Goal: Communication & Community: Answer question/provide support

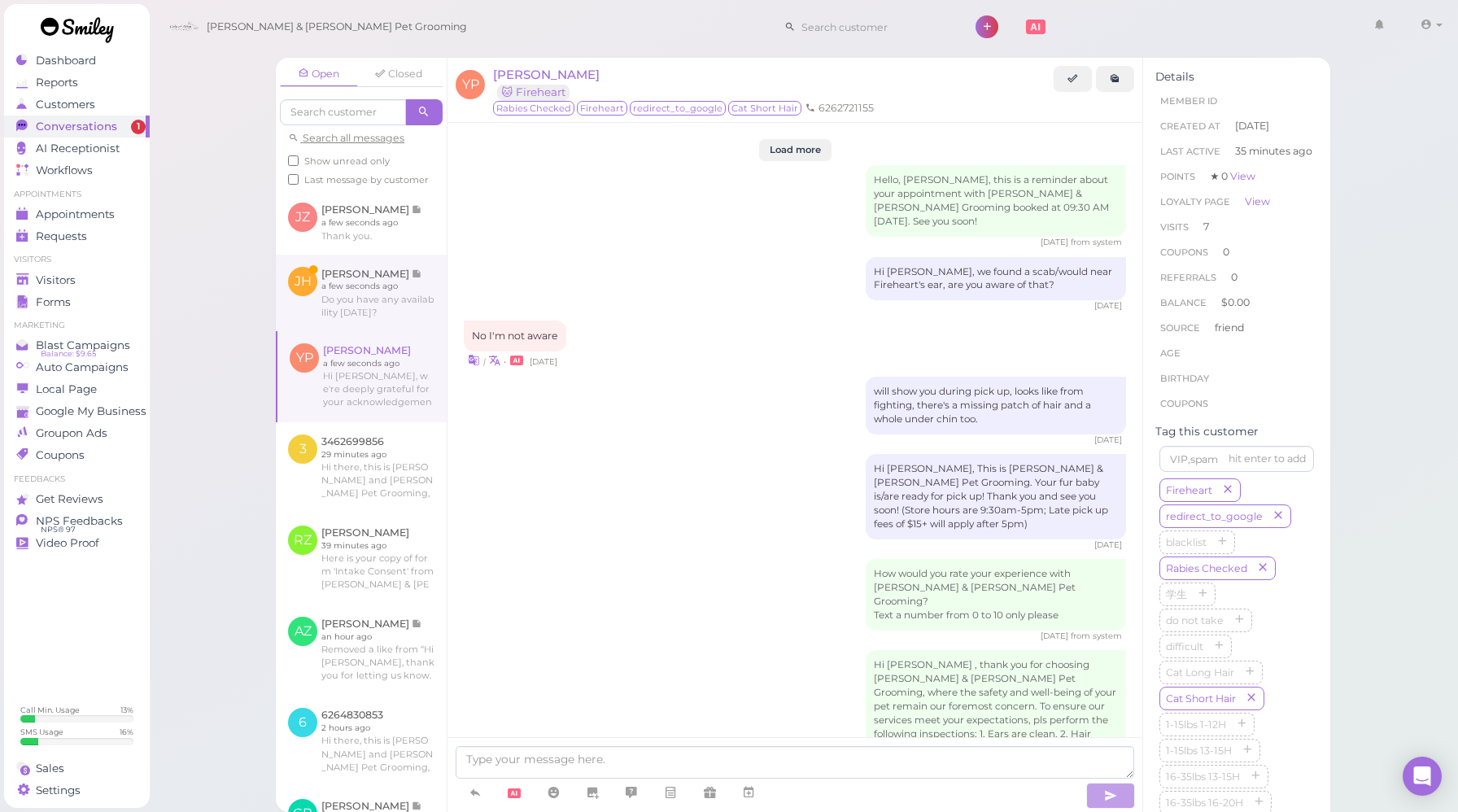
scroll to position [2290, 0]
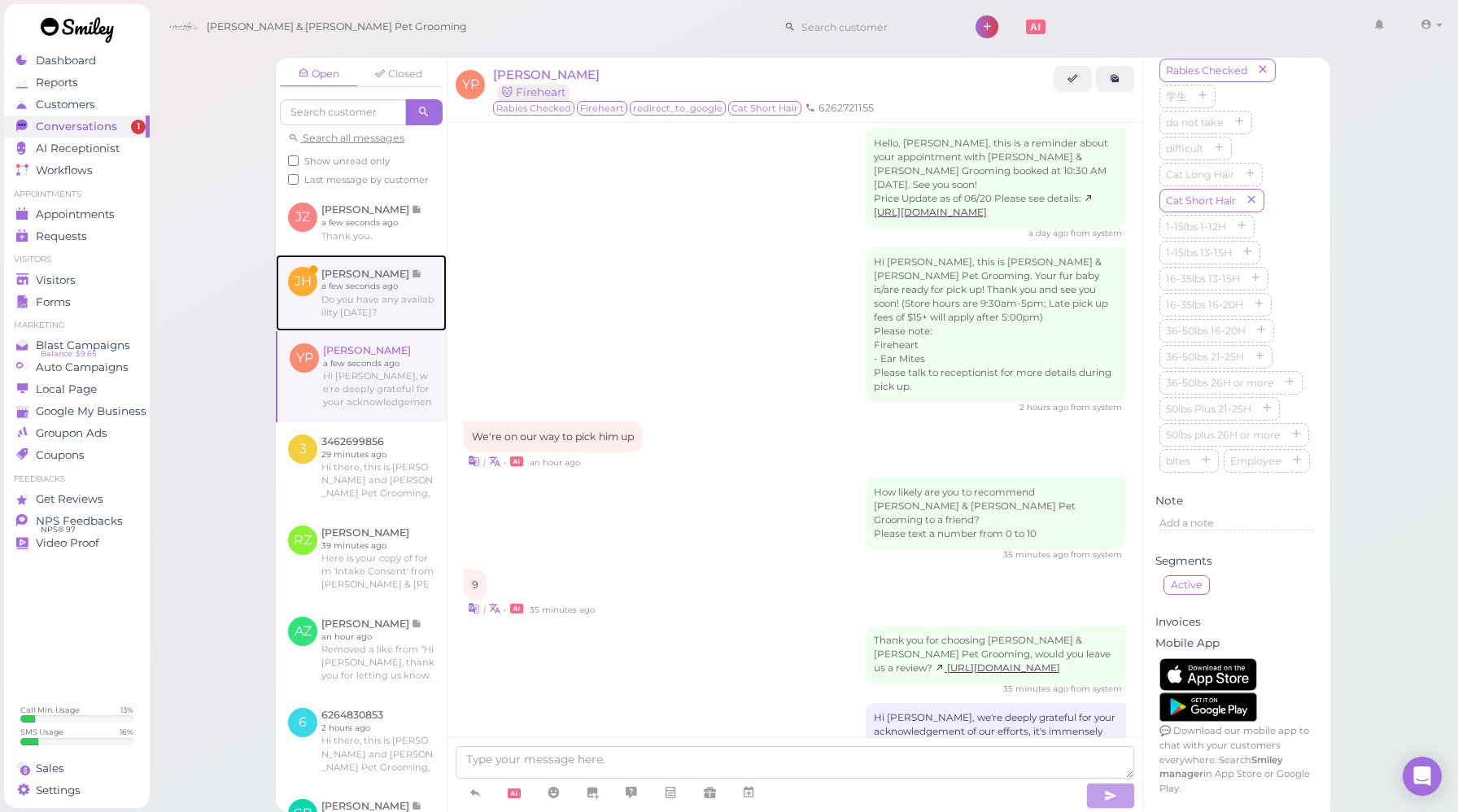
click at [382, 301] on link at bounding box center [361, 292] width 171 height 76
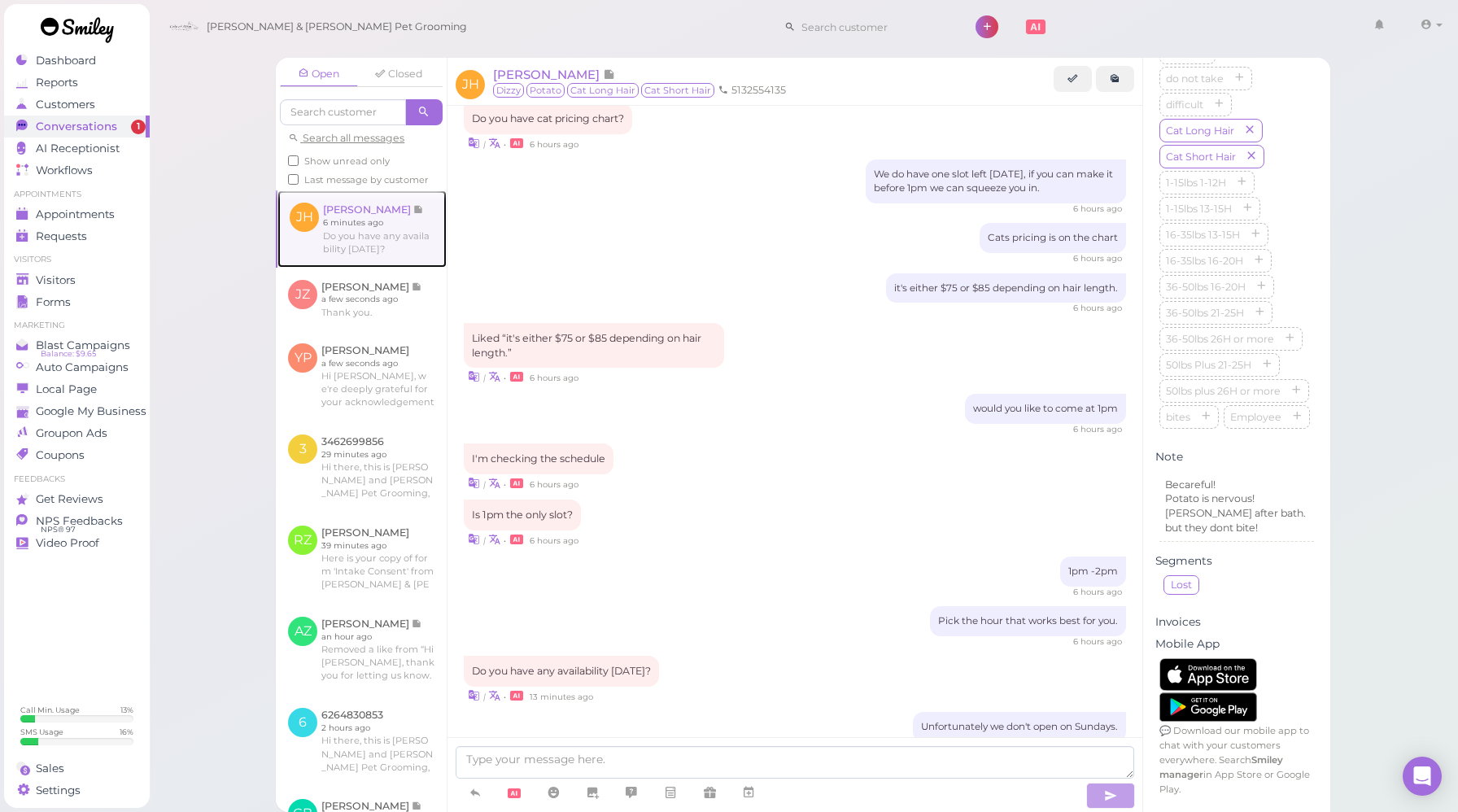
scroll to position [1365, 0]
click at [377, 160] on span "Show unread only" at bounding box center [347, 161] width 85 height 11
click at [299, 160] on input "Show unread only" at bounding box center [293, 161] width 11 height 11
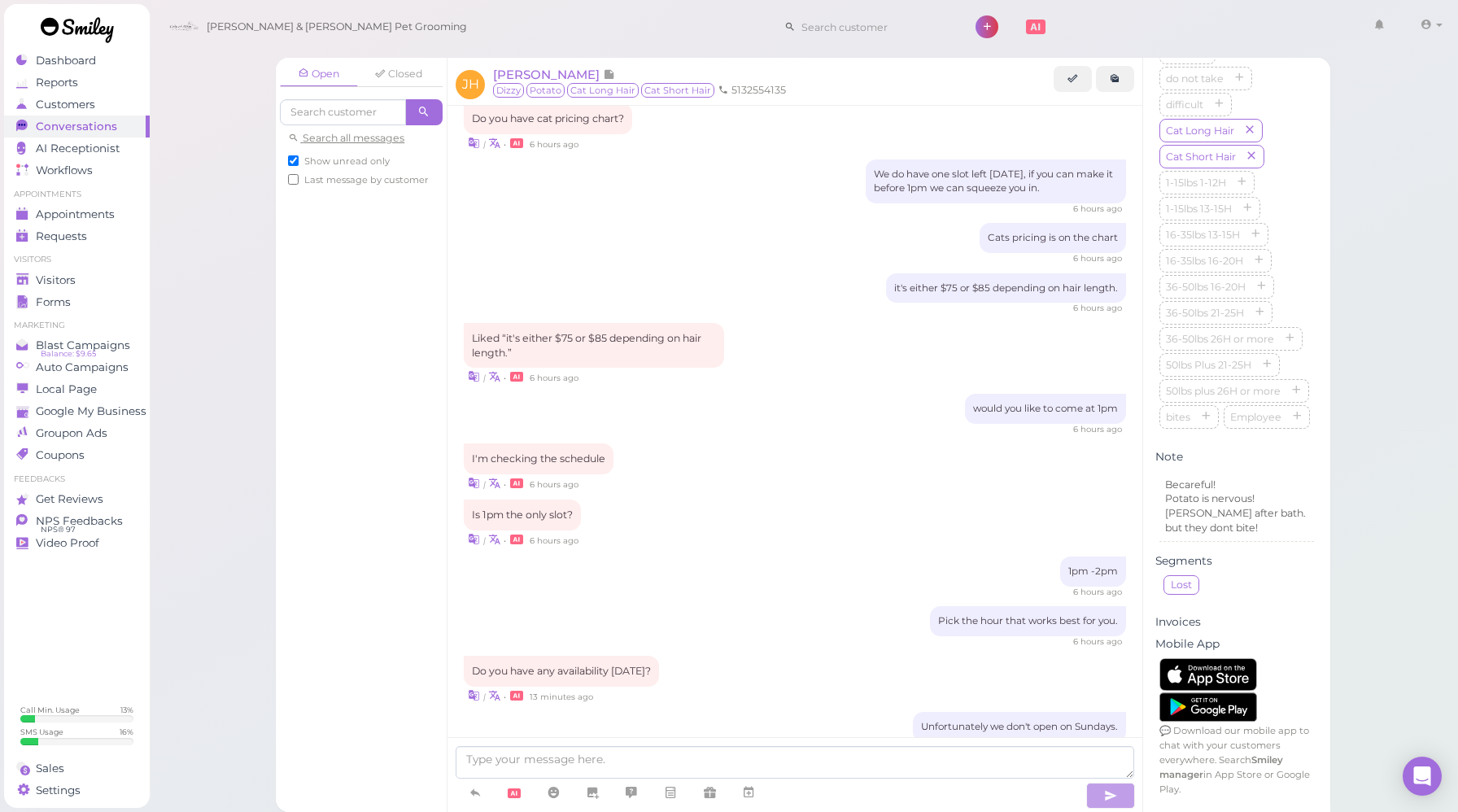
click at [377, 160] on span "Show unread only" at bounding box center [347, 161] width 85 height 11
click at [299, 160] on input "Show unread only" at bounding box center [293, 161] width 11 height 11
checkbox input "false"
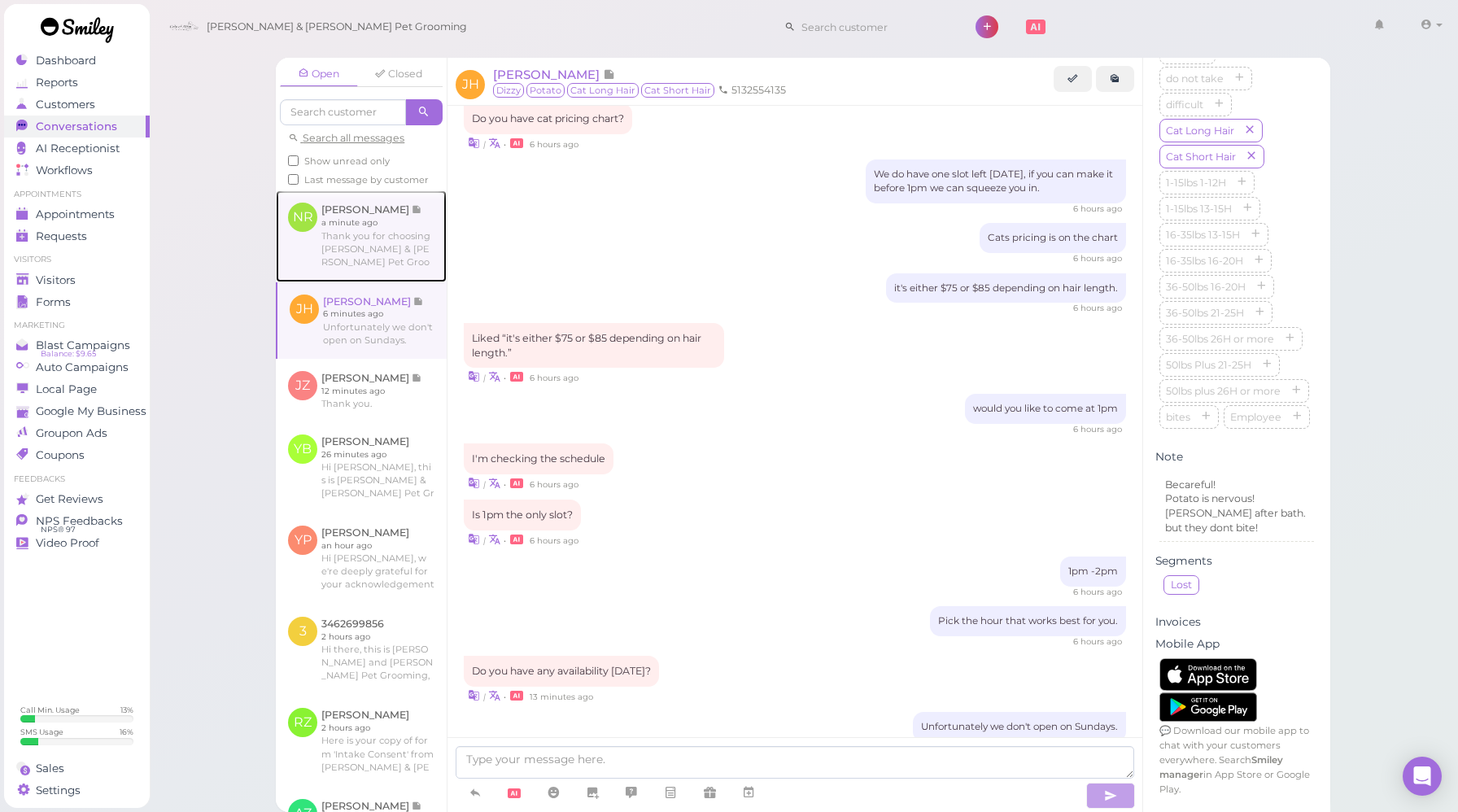
click at [384, 261] on link at bounding box center [361, 236] width 171 height 91
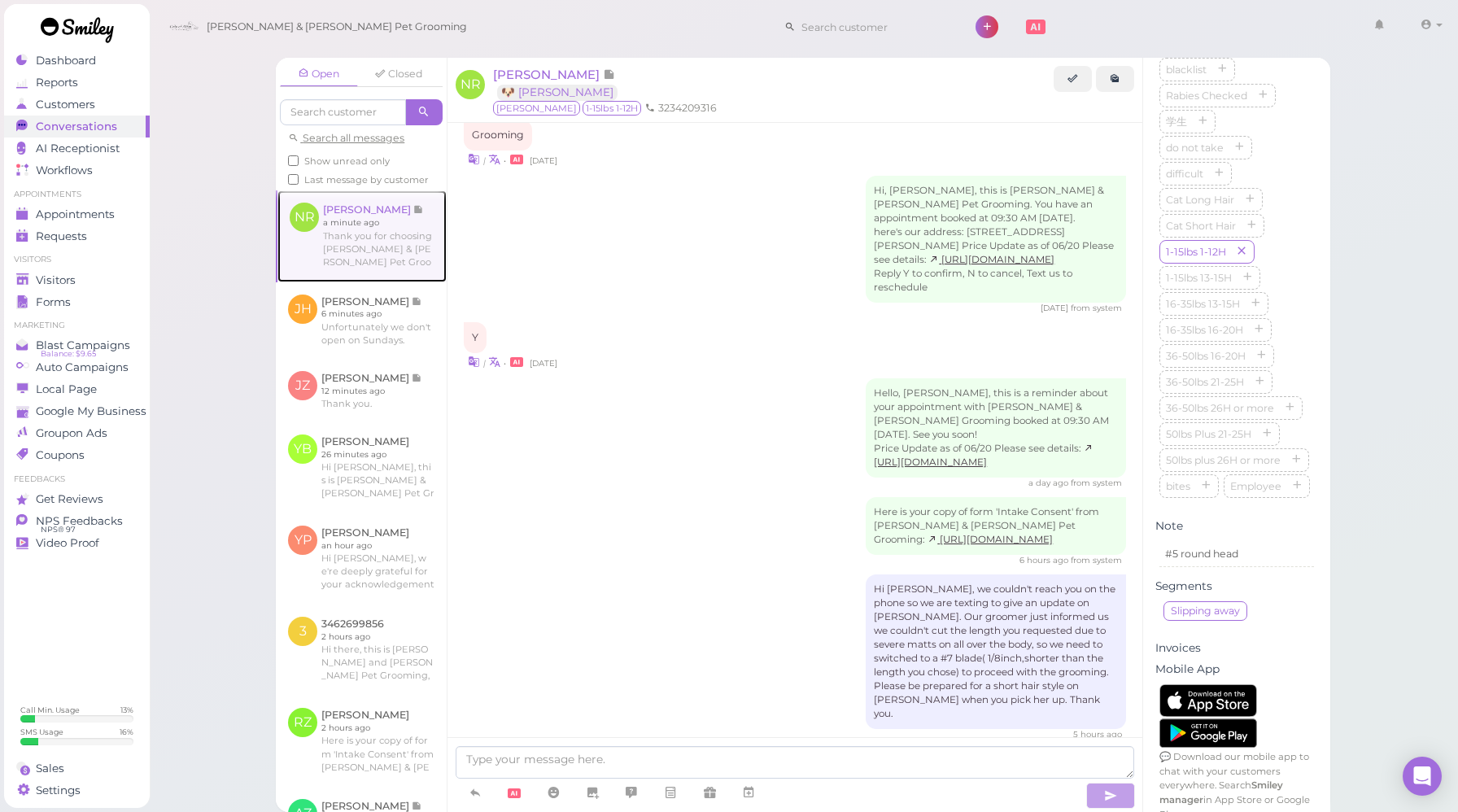
scroll to position [2029, 0]
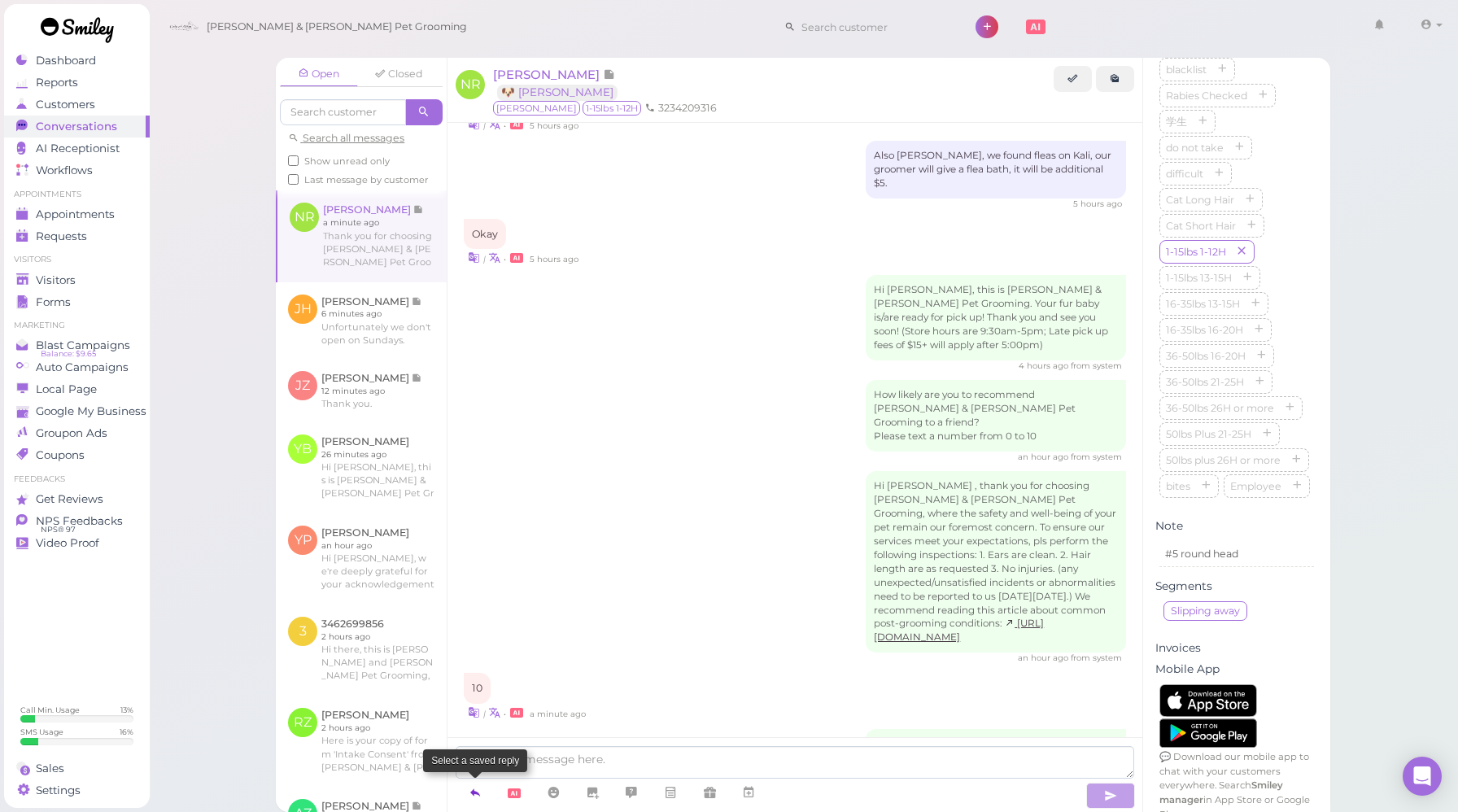
click at [471, 795] on icon at bounding box center [475, 792] width 13 height 16
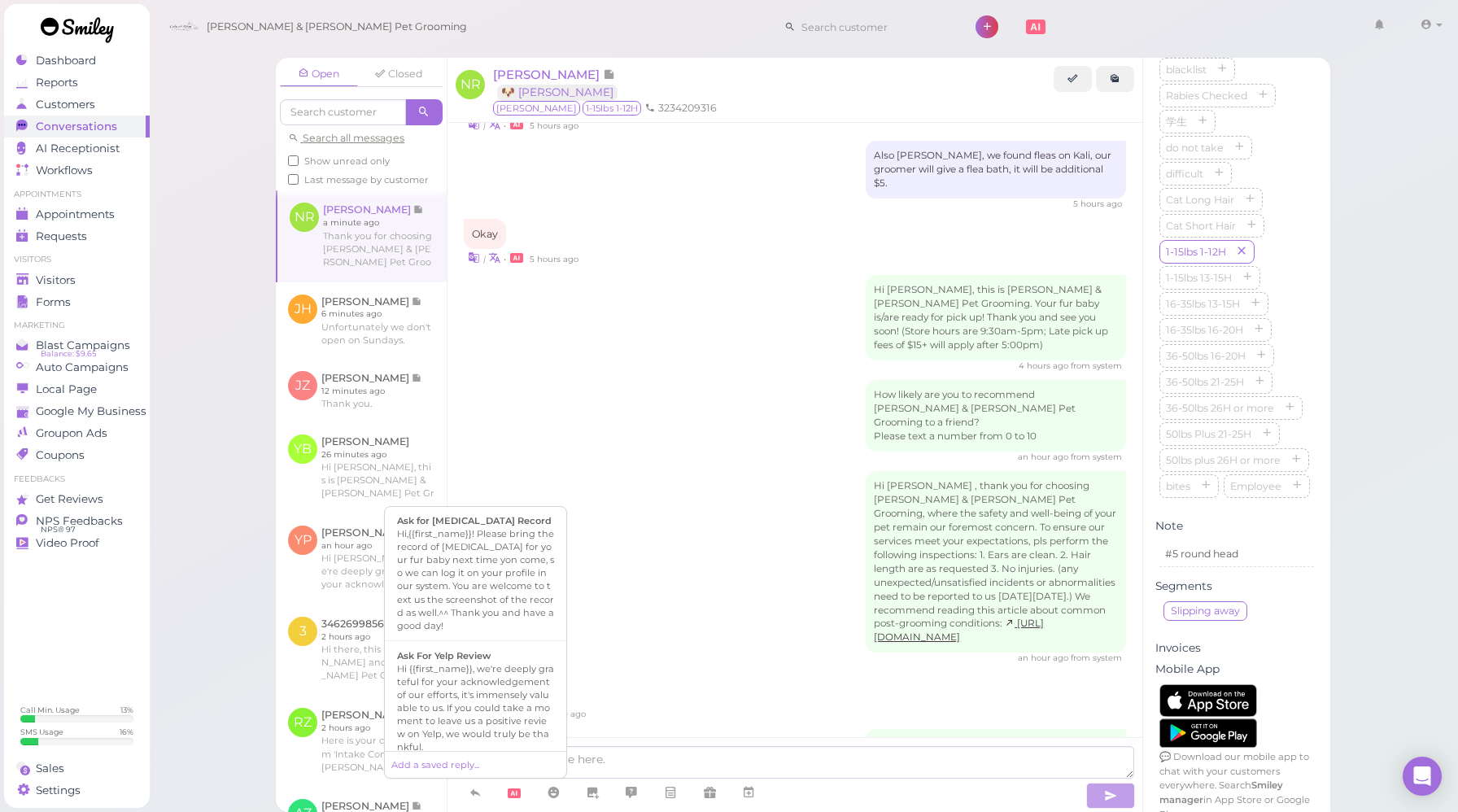
scroll to position [575, 0]
click at [480, 687] on div "Hi {{first_name}}, we're deeply grateful for your acknowledgement of our effort…" at bounding box center [475, 706] width 157 height 91
type textarea "Hi {{first_name}}, we're deeply grateful for your acknowledgement of our effort…"
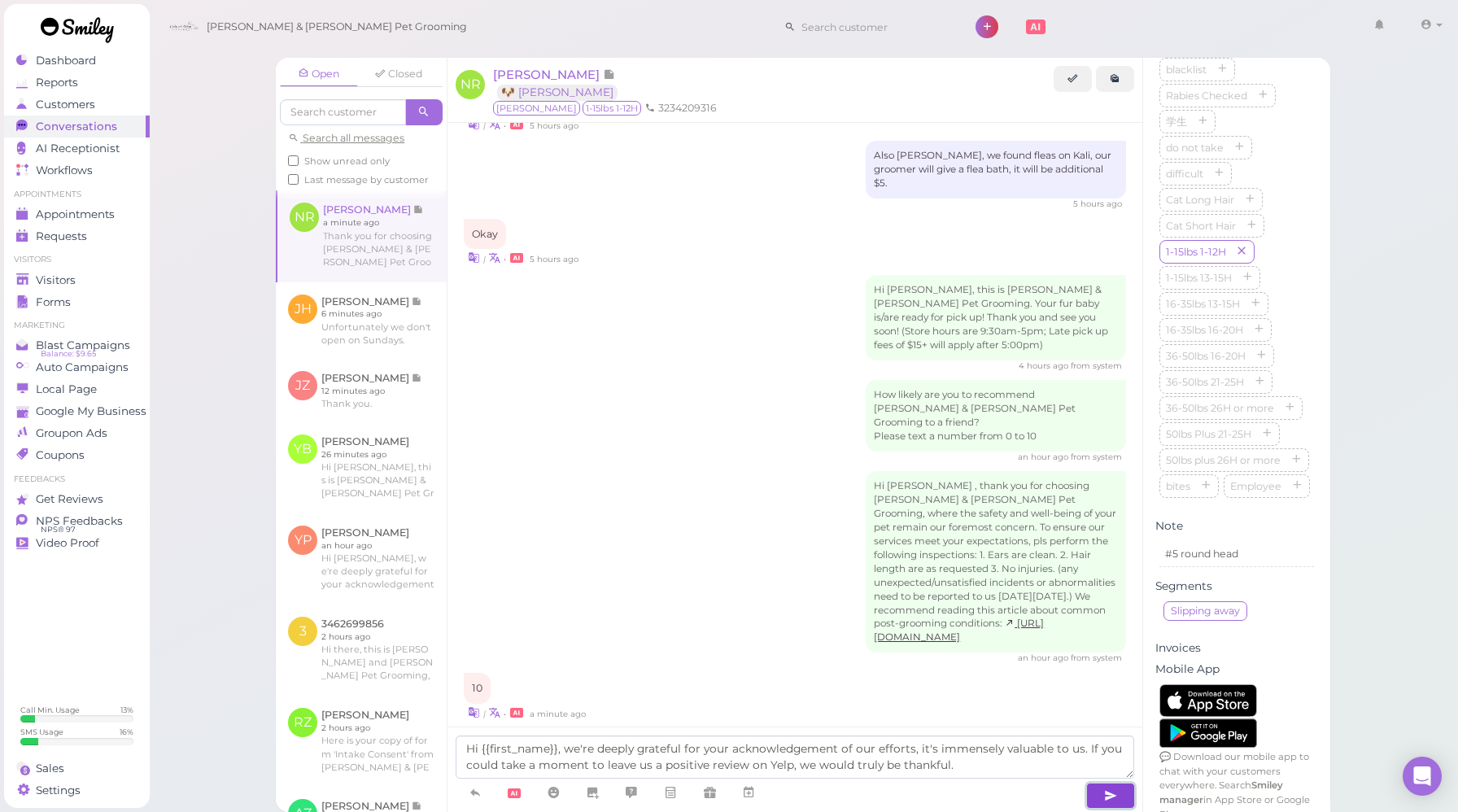
click at [1109, 801] on icon "button" at bounding box center [1110, 795] width 13 height 16
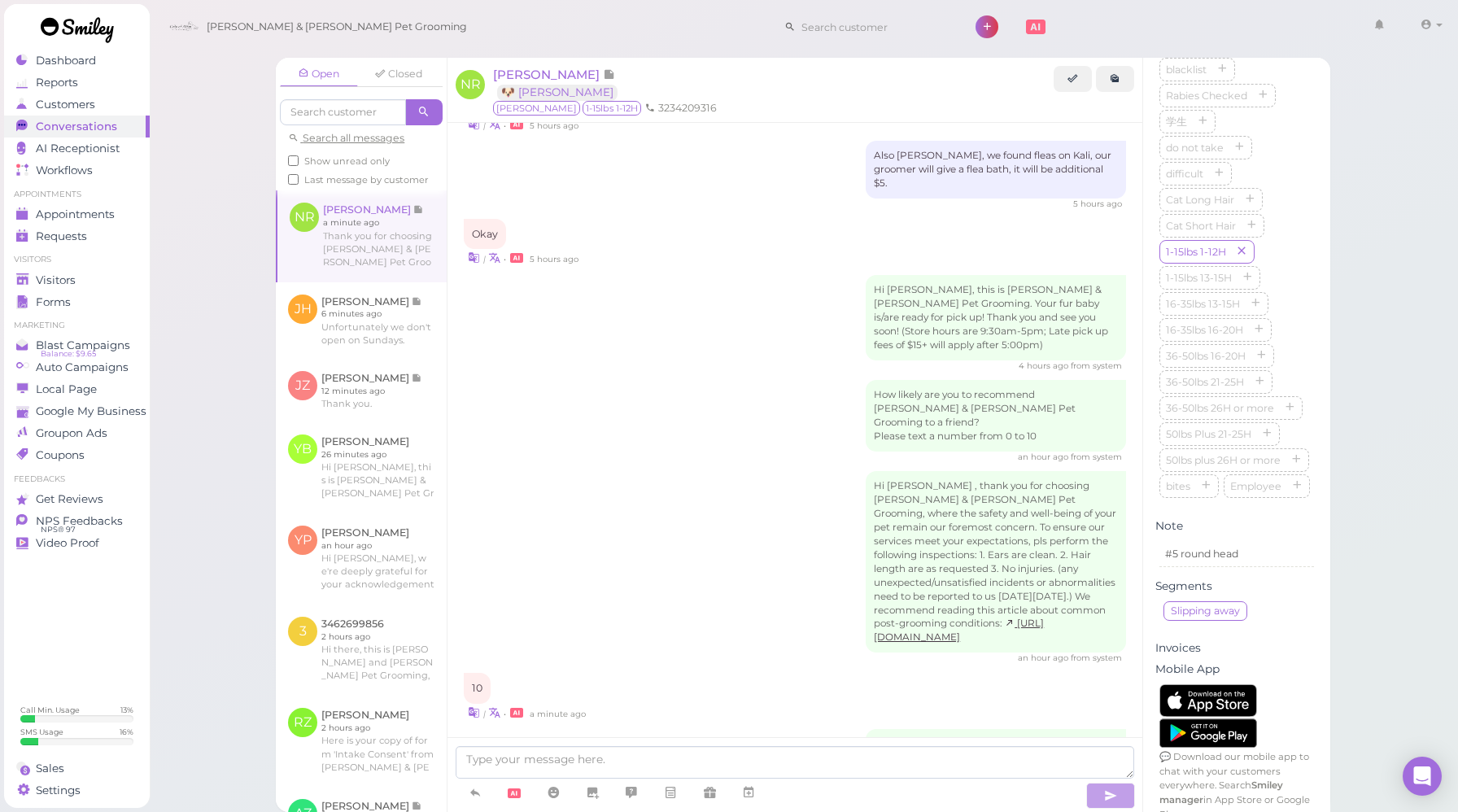
scroll to position [2123, 0]
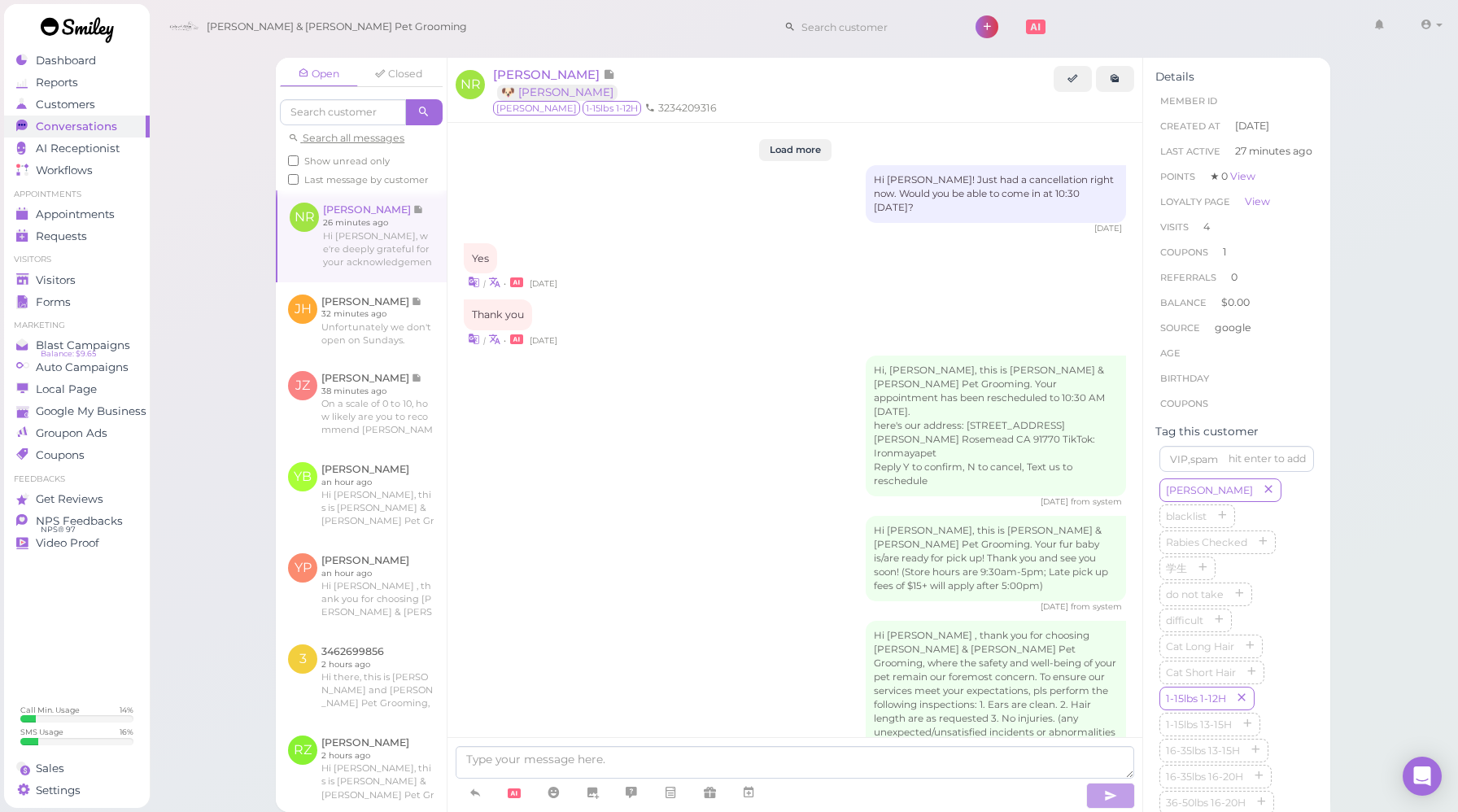
scroll to position [2070, 0]
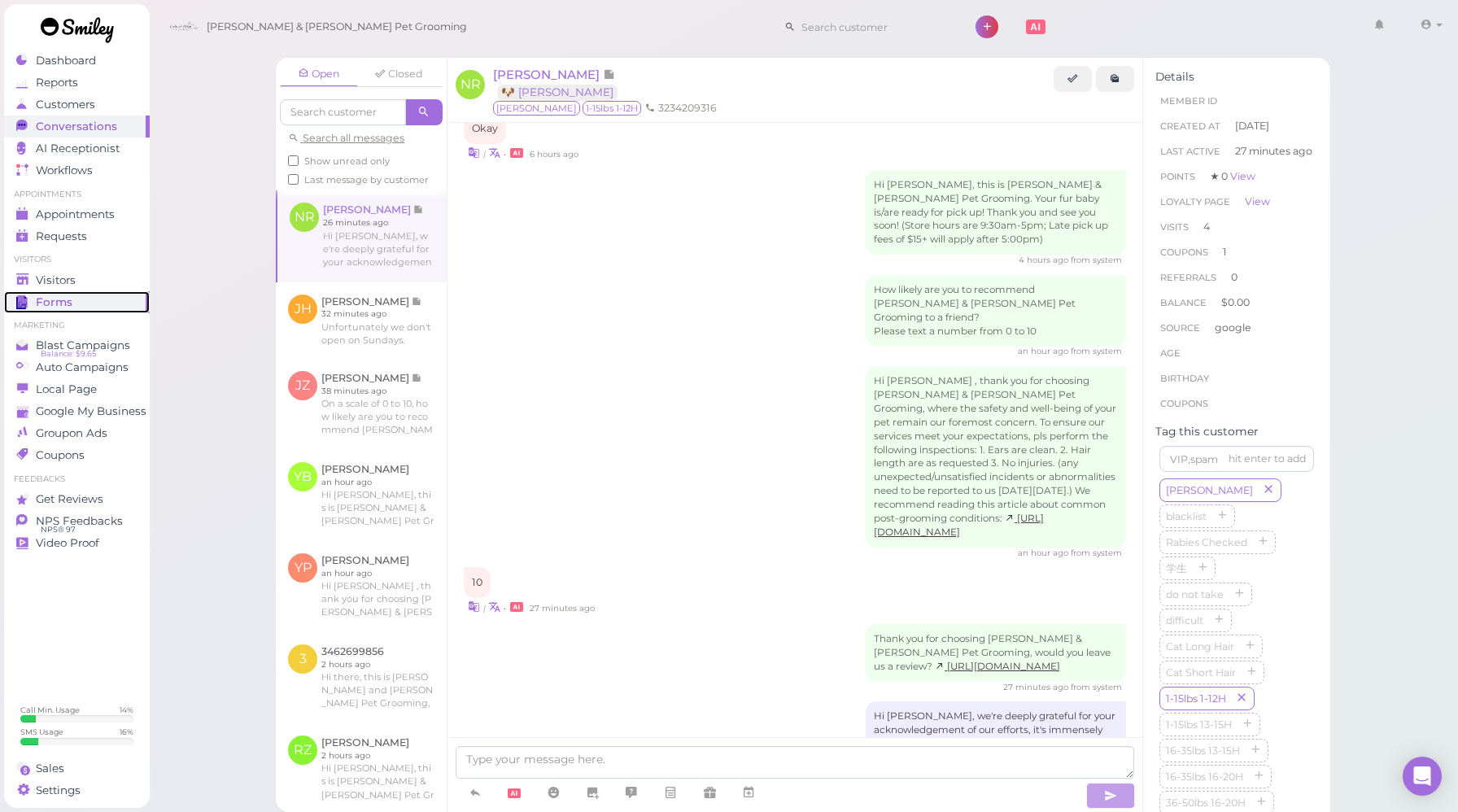
click at [79, 291] on link "Forms" at bounding box center [76, 302] width 146 height 22
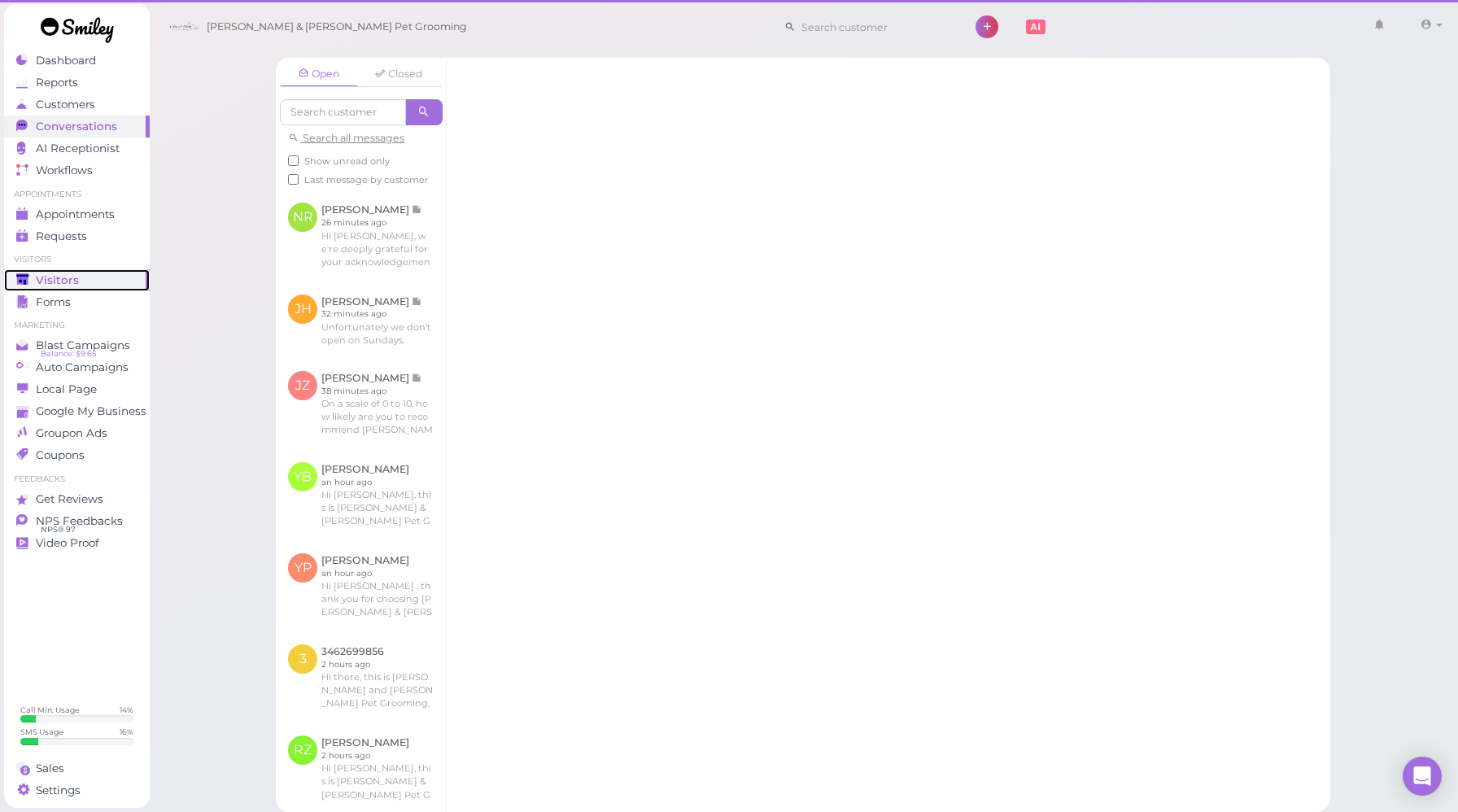
click at [82, 278] on div "Visitors" at bounding box center [74, 281] width 117 height 14
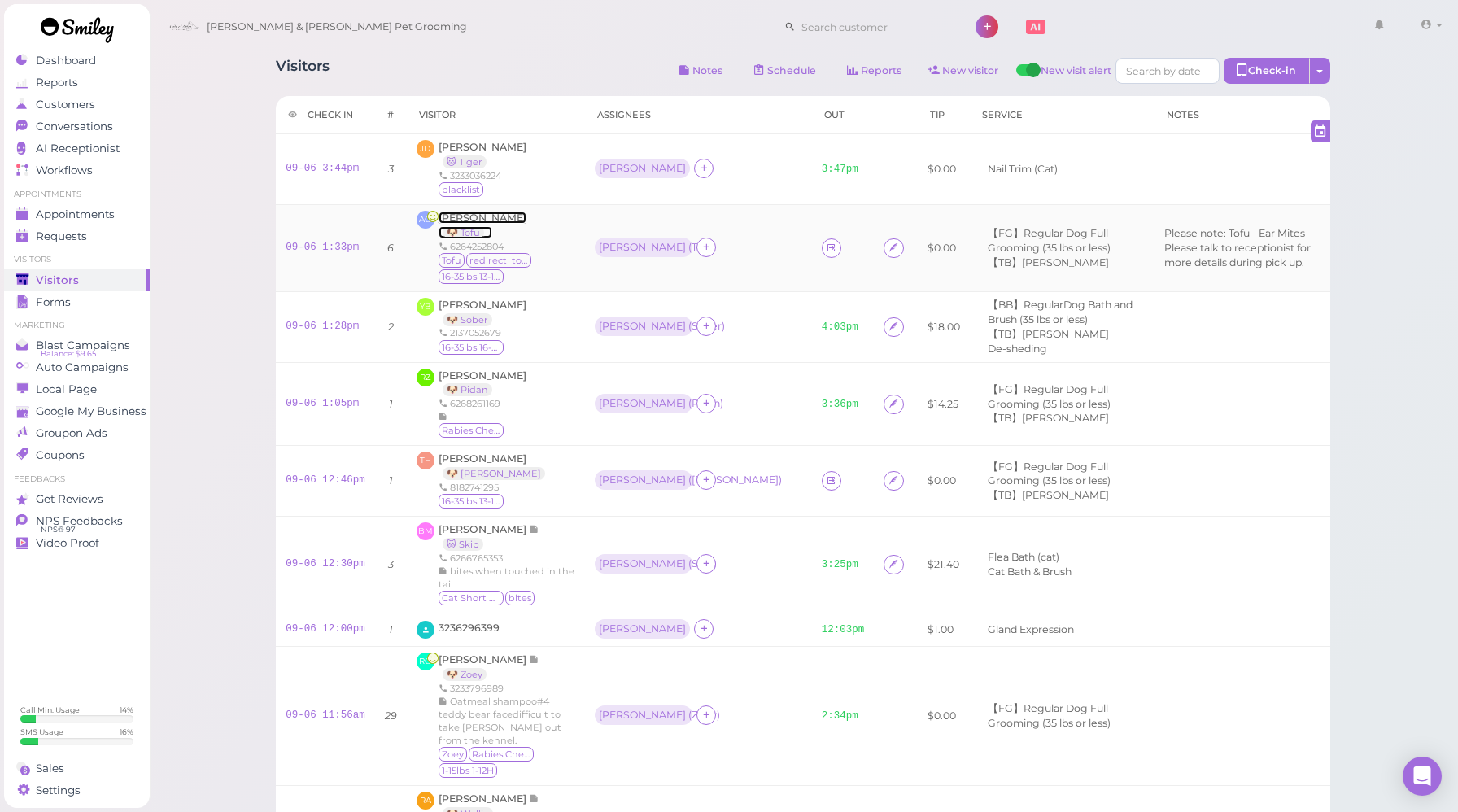
click at [494, 214] on span "[PERSON_NAME]" at bounding box center [482, 217] width 88 height 12
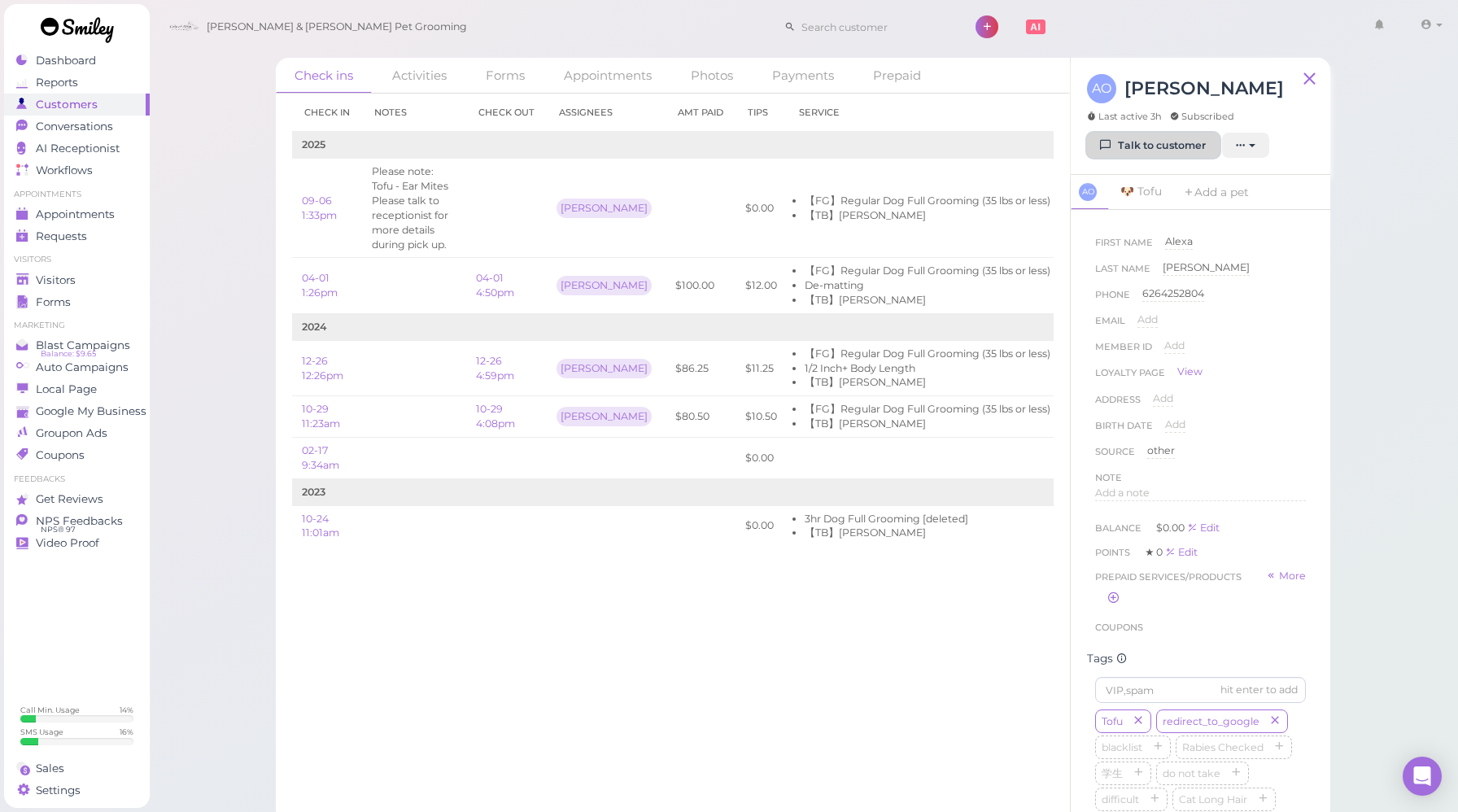
click at [1136, 145] on link "Talk to customer" at bounding box center [1154, 146] width 133 height 26
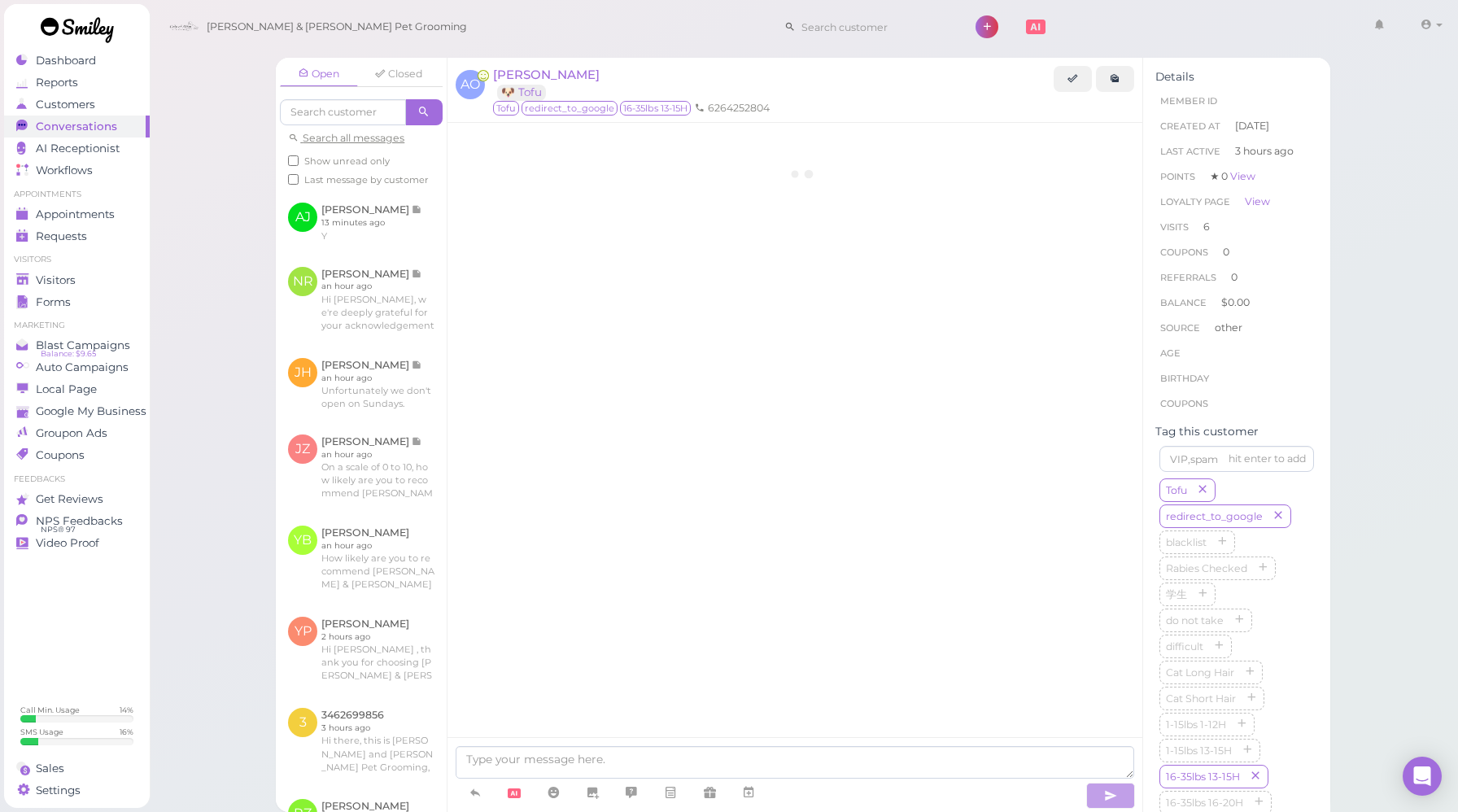
scroll to position [2167, 0]
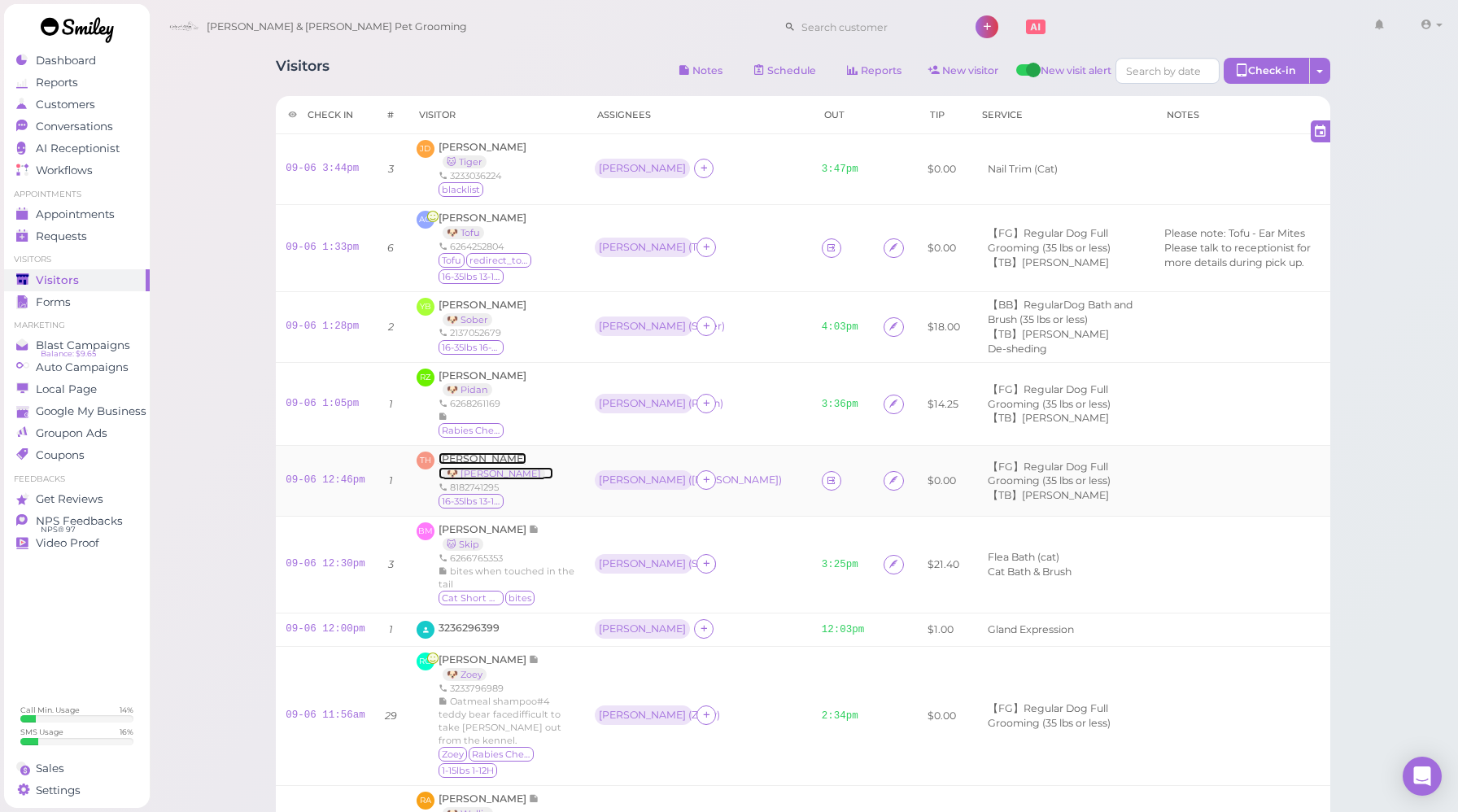
click at [519, 459] on span "[PERSON_NAME]" at bounding box center [482, 458] width 88 height 12
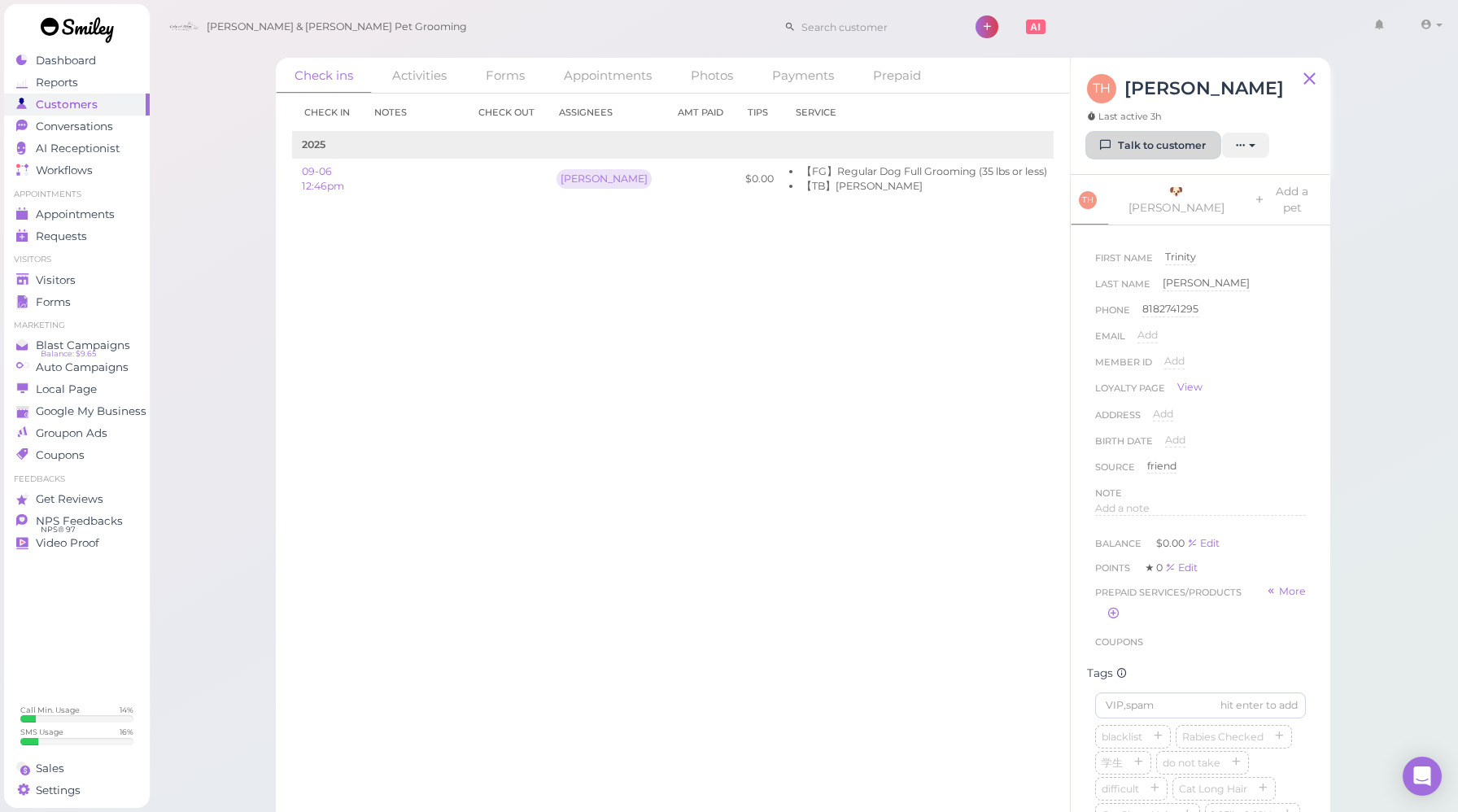
click at [1192, 143] on link "Talk to customer" at bounding box center [1154, 146] width 133 height 26
